Goal: Task Accomplishment & Management: Use online tool/utility

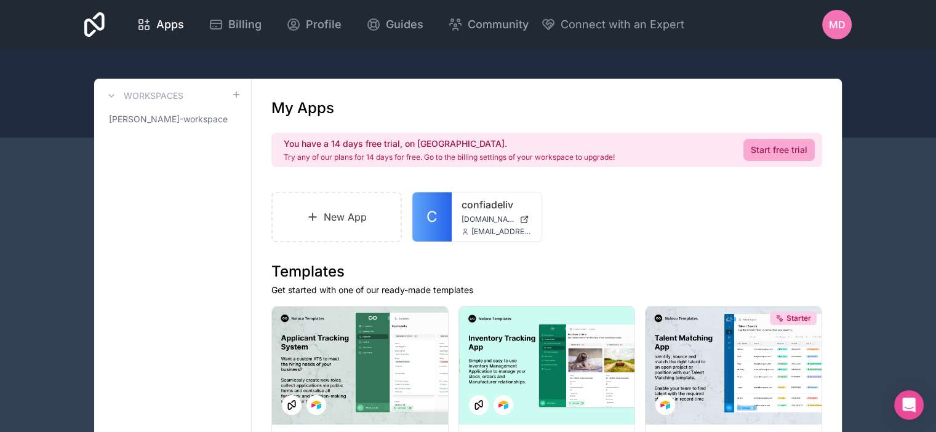
click at [743, 215] on div "New App C confiadeliv [DOMAIN_NAME] [EMAIL_ADDRESS][DOMAIN_NAME]" at bounding box center [546, 217] width 551 height 50
click at [327, 217] on link "New App" at bounding box center [336, 217] width 130 height 50
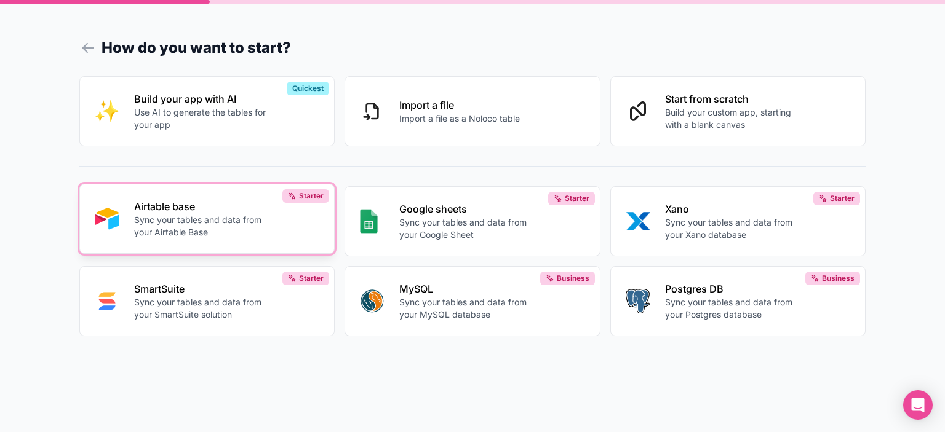
click at [208, 215] on p "Sync your tables and data from your Airtable Base" at bounding box center [202, 226] width 137 height 25
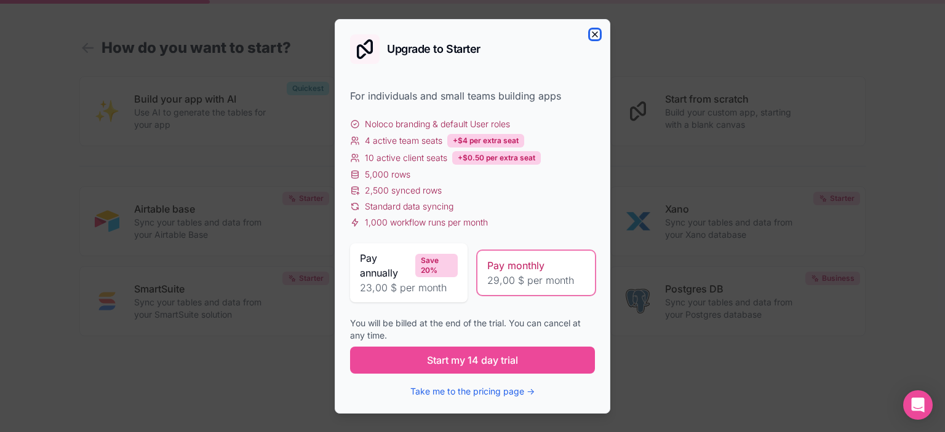
click at [594, 31] on icon "button" at bounding box center [595, 35] width 10 height 10
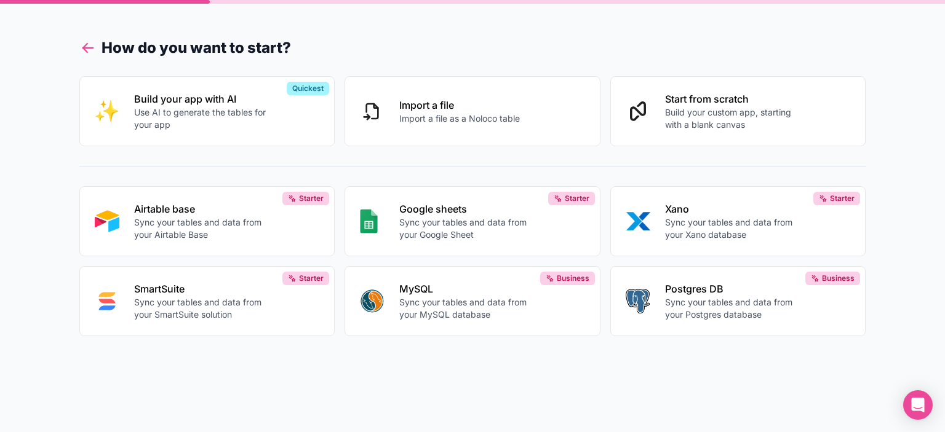
click at [90, 50] on icon at bounding box center [87, 47] width 17 height 17
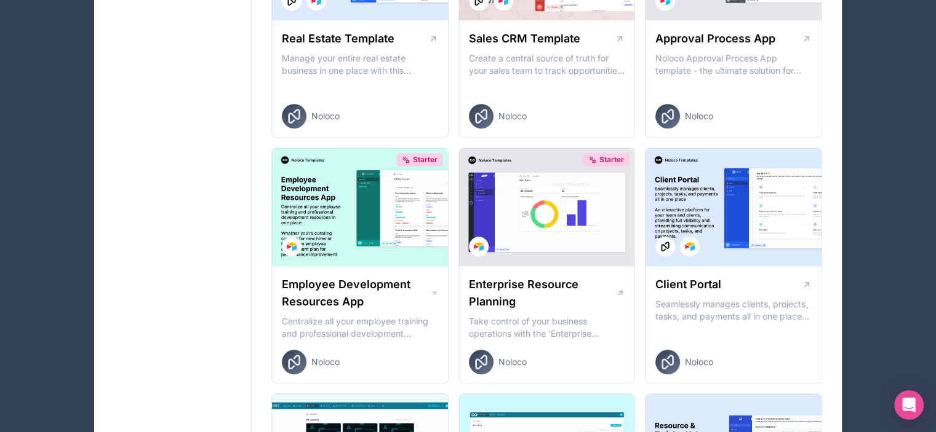
scroll to position [900, 0]
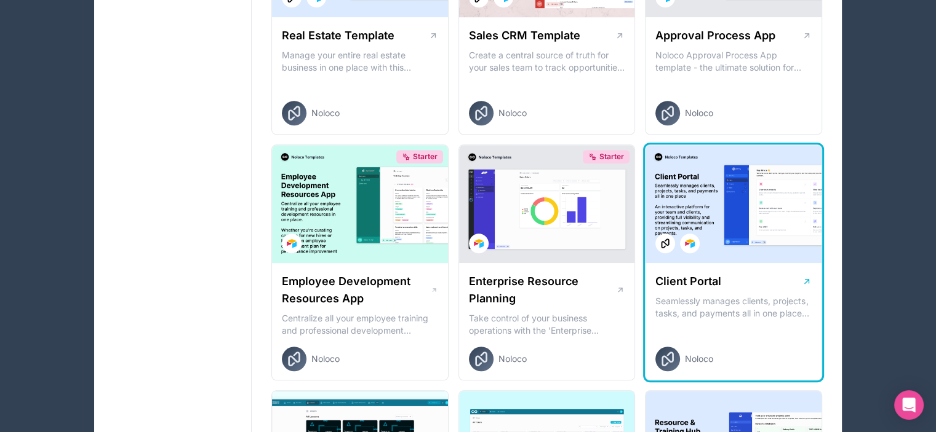
click at [735, 265] on div "Client Portal Seamlessly manages clients, projects, tasks, and payments all in …" at bounding box center [733, 322] width 176 height 118
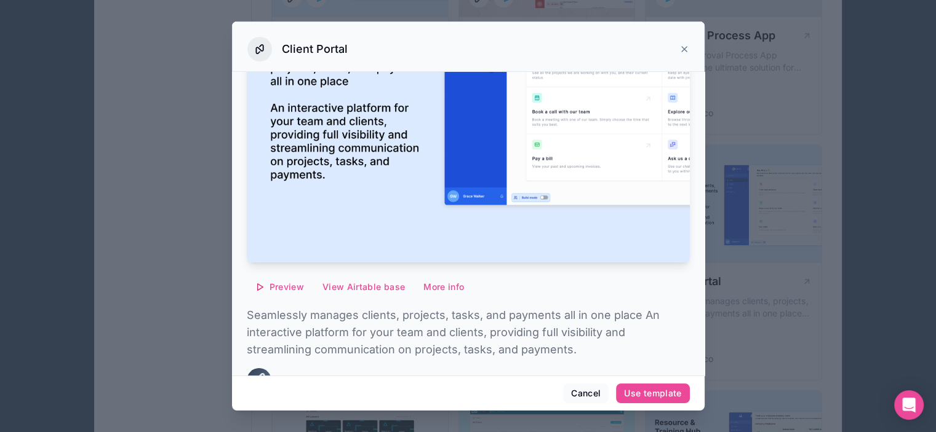
scroll to position [165, 0]
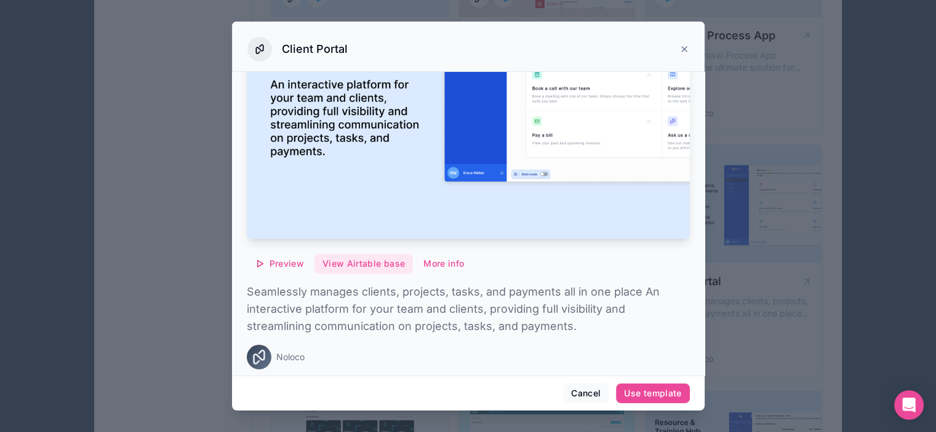
click at [360, 254] on button "View Airtable base" at bounding box center [363, 264] width 98 height 20
click at [650, 393] on div "Use template" at bounding box center [652, 393] width 57 height 11
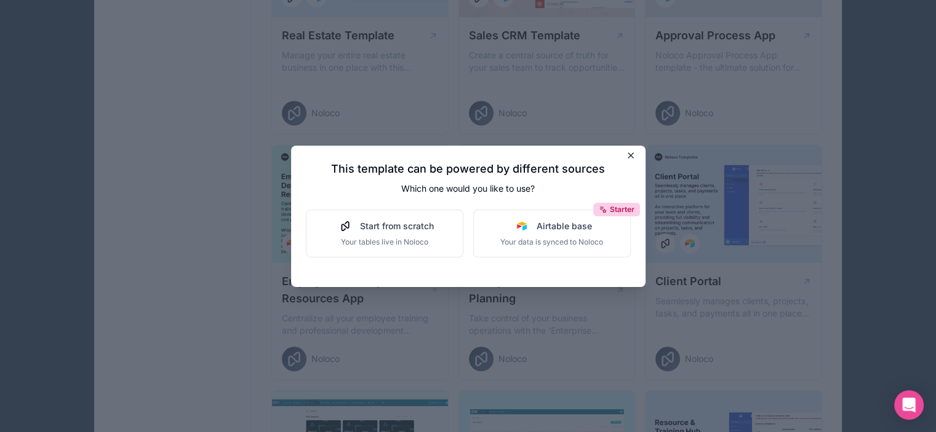
click at [628, 154] on icon at bounding box center [631, 156] width 10 height 10
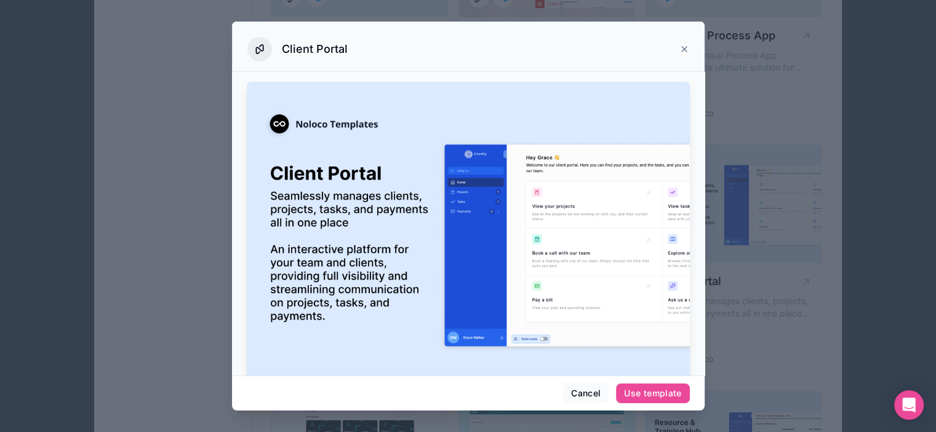
click at [684, 46] on icon at bounding box center [684, 49] width 10 height 10
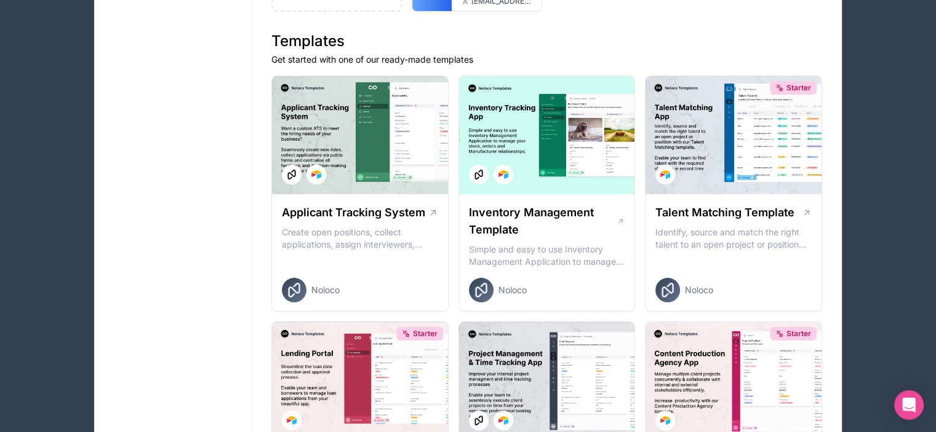
scroll to position [157, 0]
